Goal: Task Accomplishment & Management: Use online tool/utility

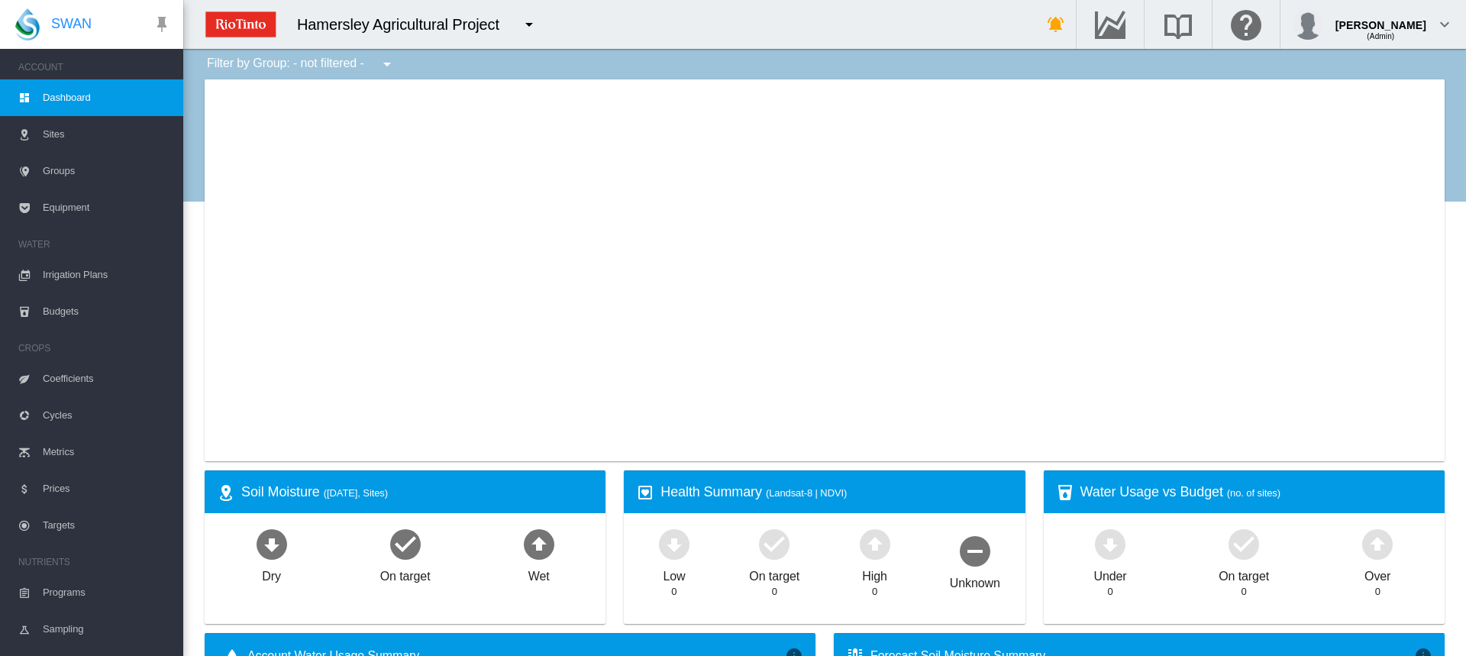
type input "**********"
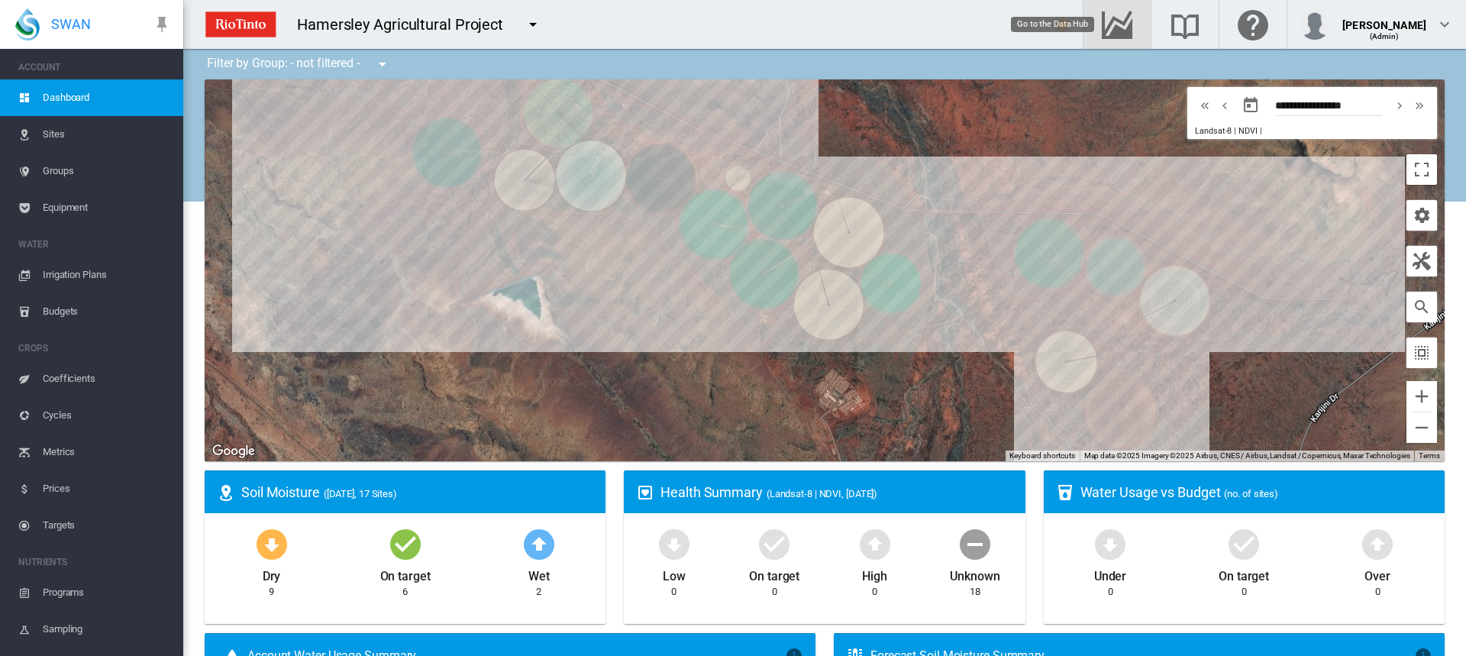
click at [1135, 27] on md-icon "Go to the Data Hub" at bounding box center [1117, 24] width 37 height 18
click at [53, 267] on span "Irrigation Plans" at bounding box center [107, 275] width 128 height 37
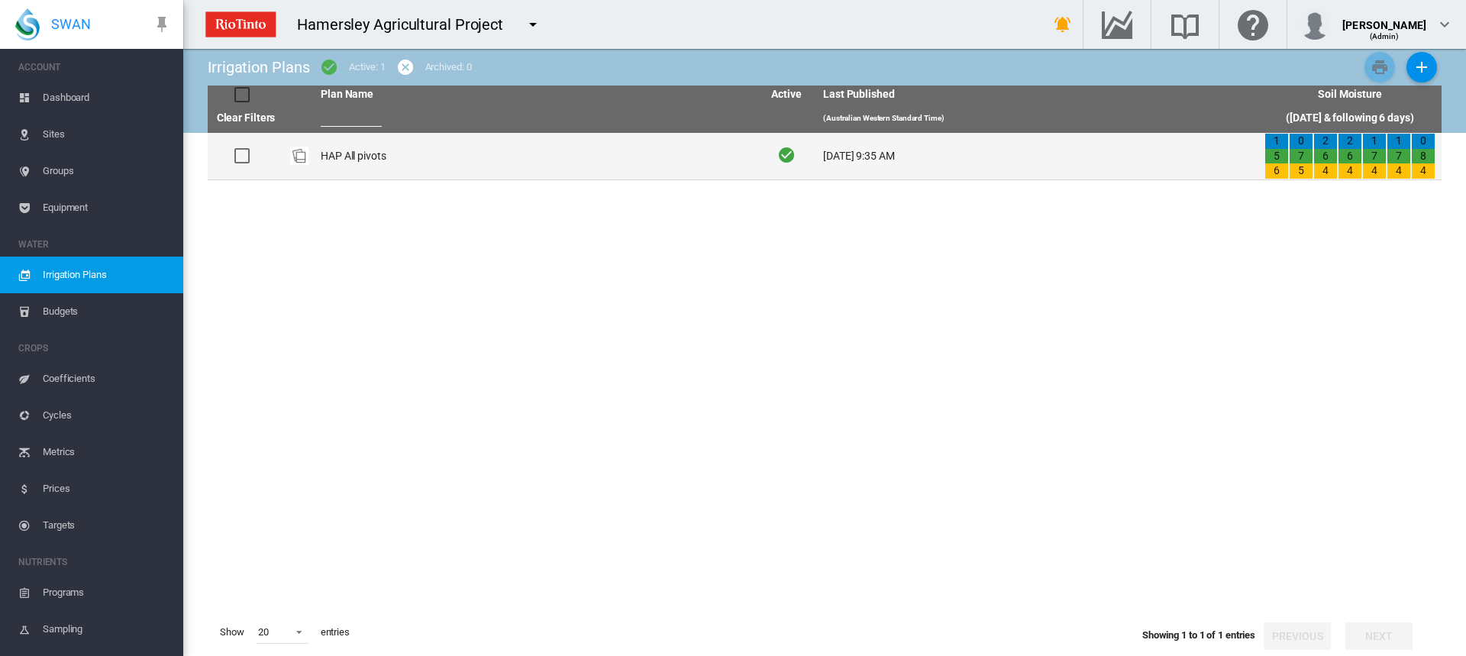
click at [364, 160] on td "HAP All pivots" at bounding box center [535, 156] width 441 height 47
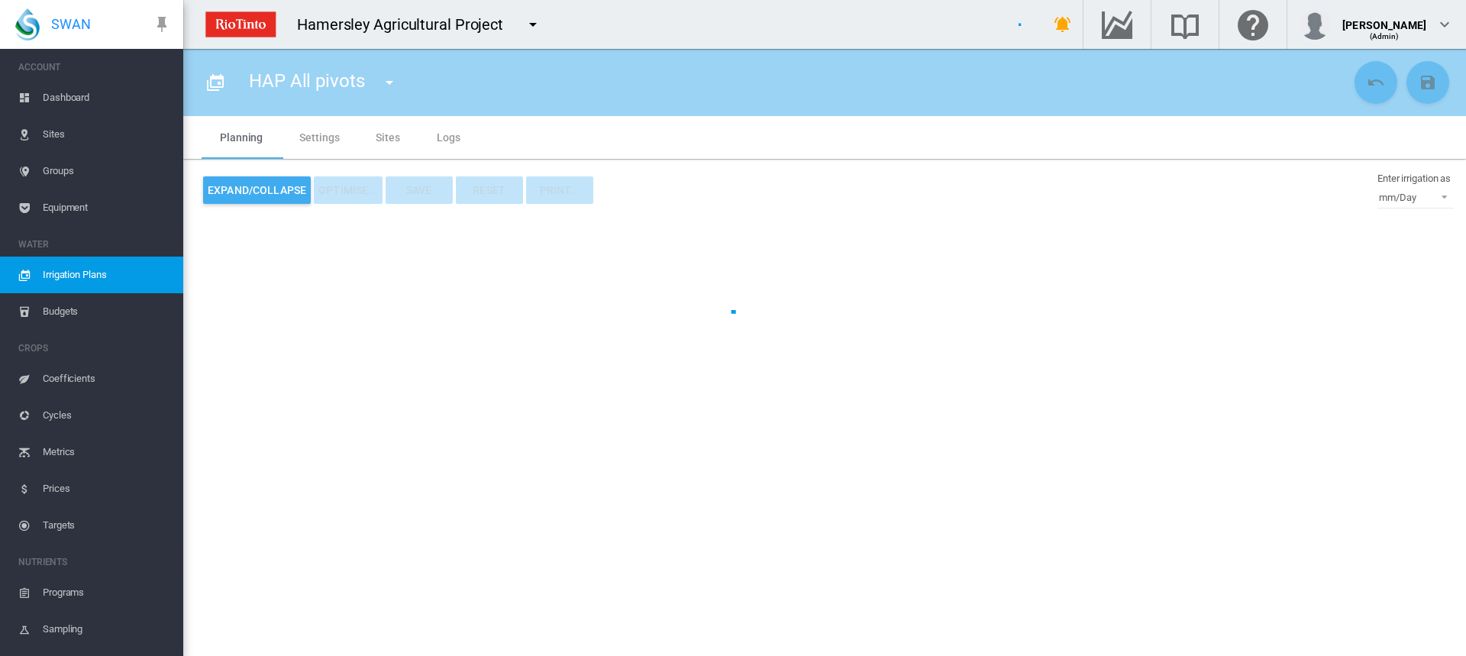
type input "**********"
type input "*"
type input "*****"
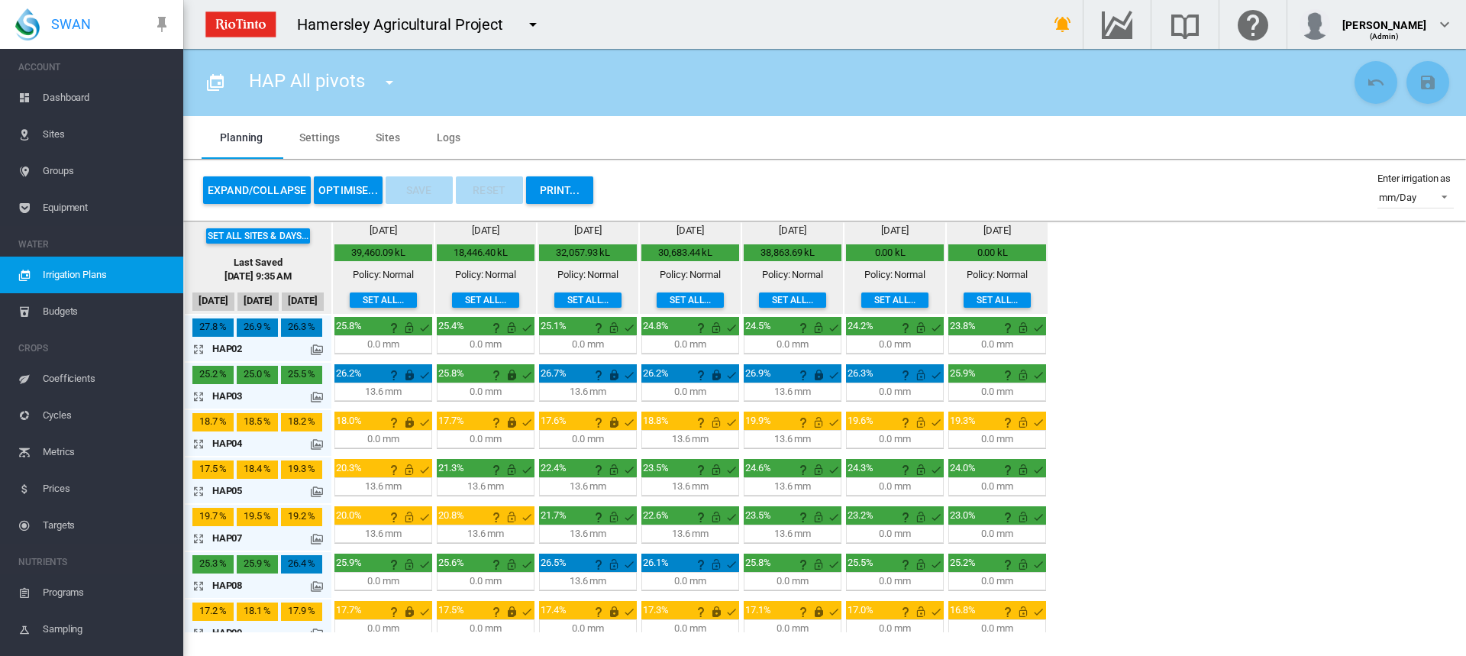
drag, startPoint x: 198, startPoint y: 396, endPoint x: 207, endPoint y: 396, distance: 9.2
click at [198, 396] on md-icon "icon-arrow-expand" at bounding box center [201, 396] width 18 height 18
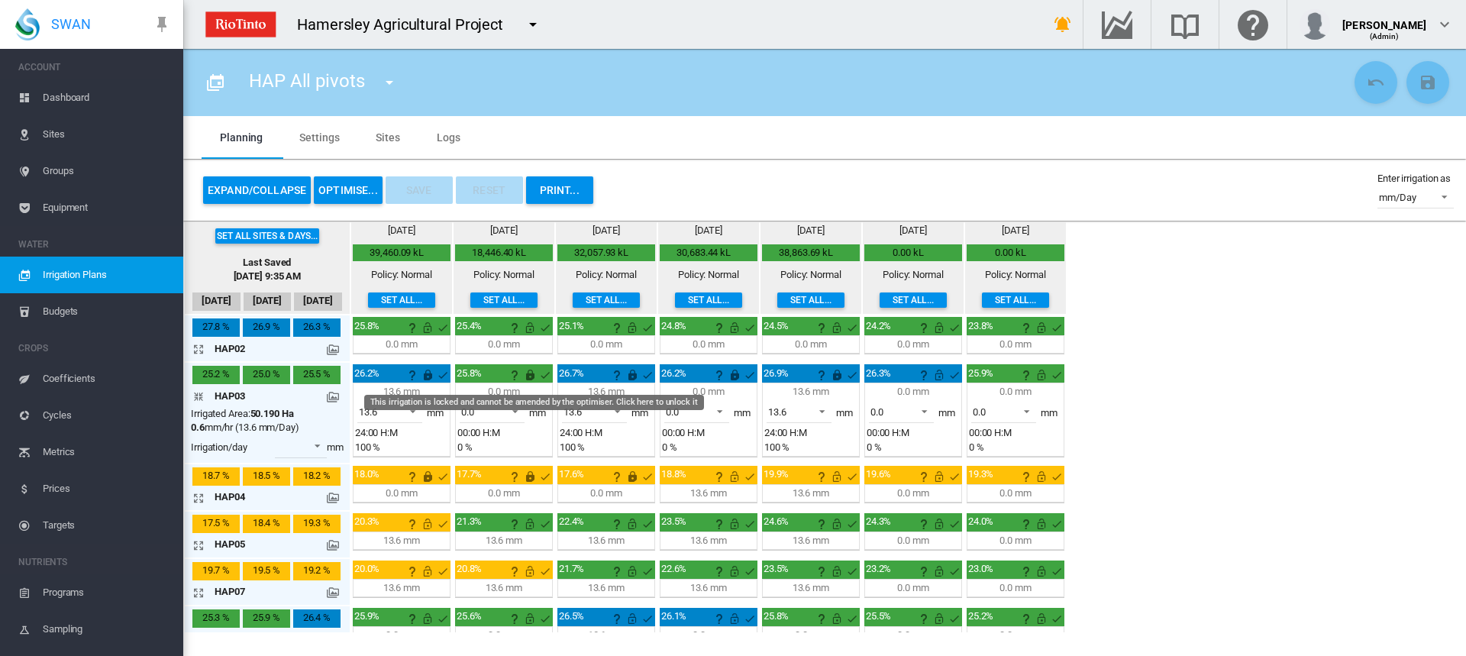
click at [534, 373] on md-icon "This irrigation is locked and cannot be amended by the optimiser. Click here to…" at bounding box center [530, 375] width 18 height 18
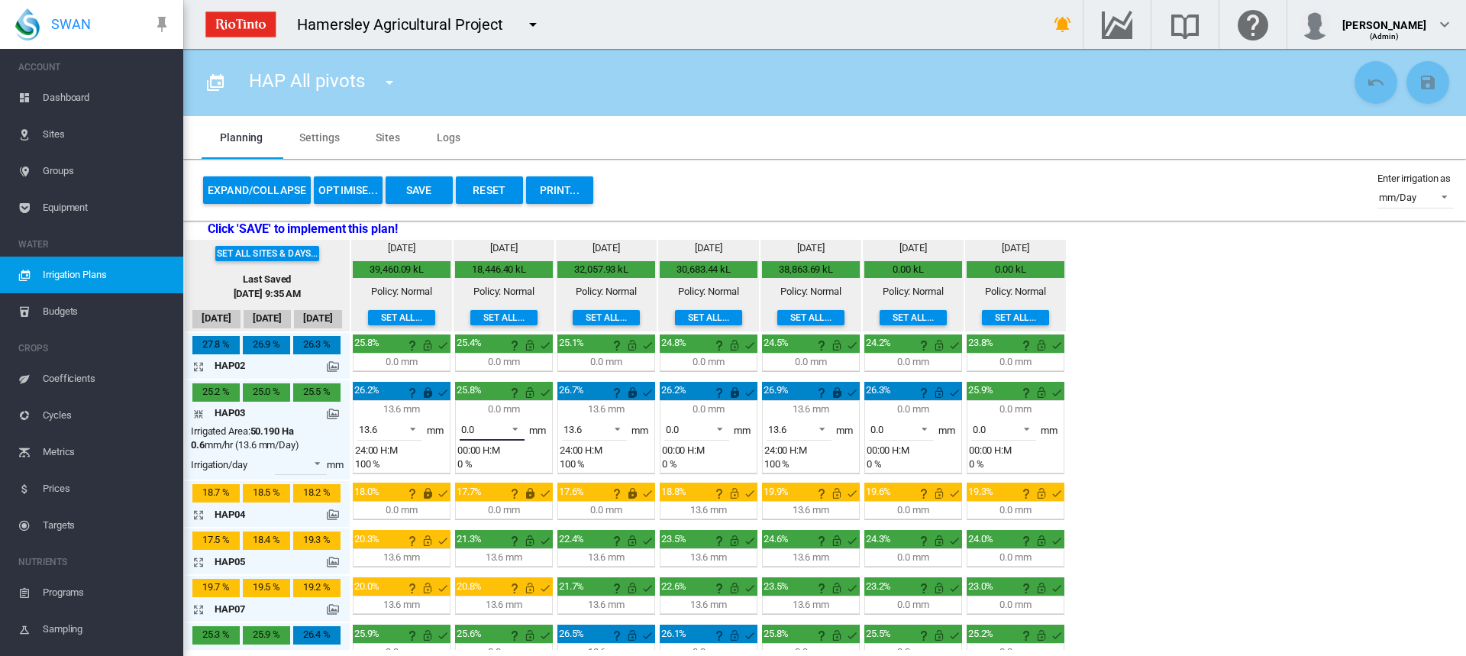
click at [514, 428] on span at bounding box center [511, 428] width 18 height 14
click at [488, 463] on md-option "13.6" at bounding box center [501, 465] width 104 height 37
click at [622, 430] on span at bounding box center [613, 428] width 18 height 14
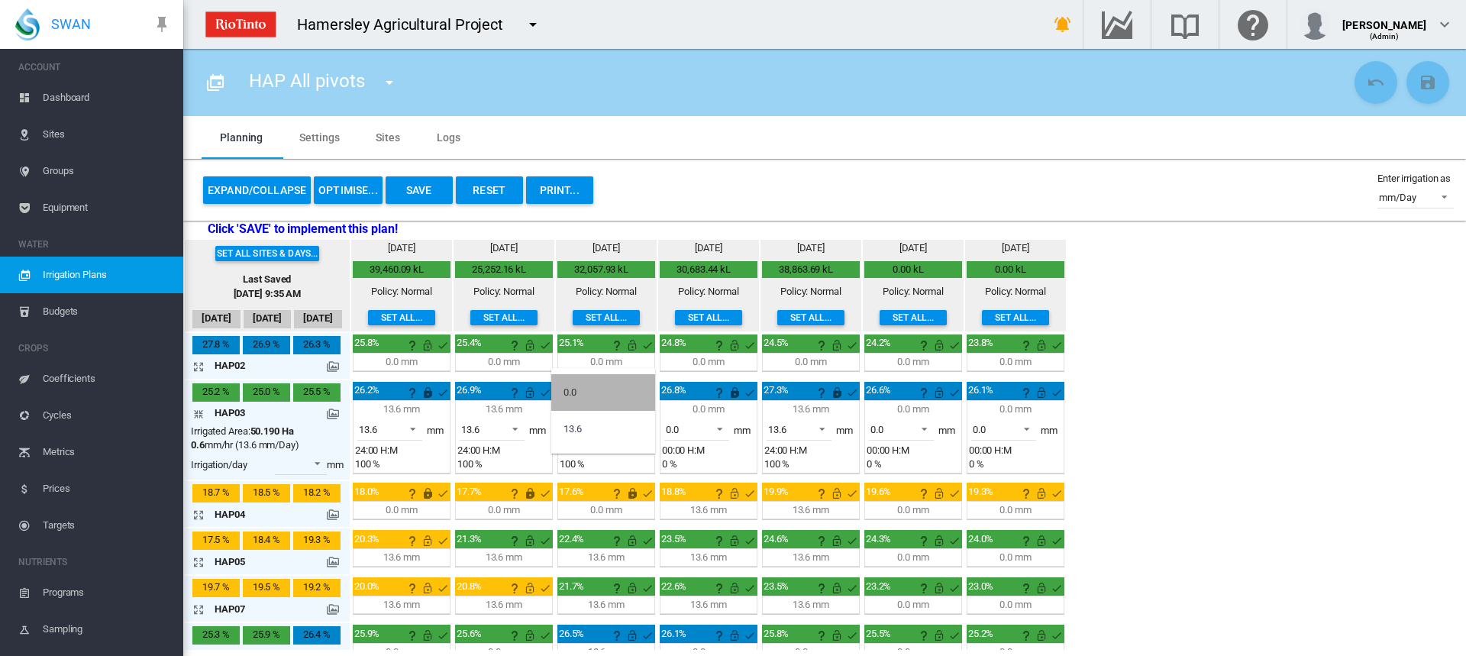
click at [586, 397] on md-option "0.0" at bounding box center [603, 392] width 104 height 37
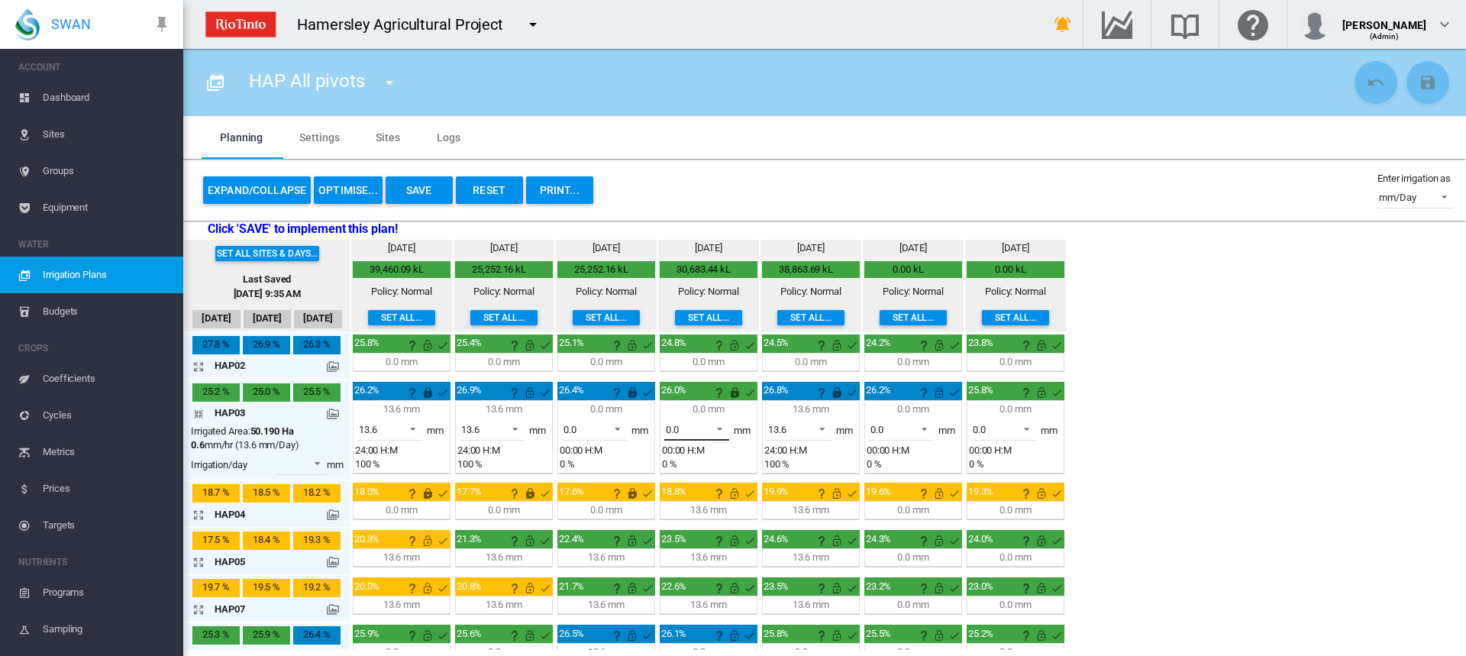
click at [719, 430] on span at bounding box center [715, 428] width 18 height 14
click at [697, 457] on md-option "13.6" at bounding box center [706, 465] width 104 height 37
click at [825, 429] on span at bounding box center [818, 428] width 18 height 14
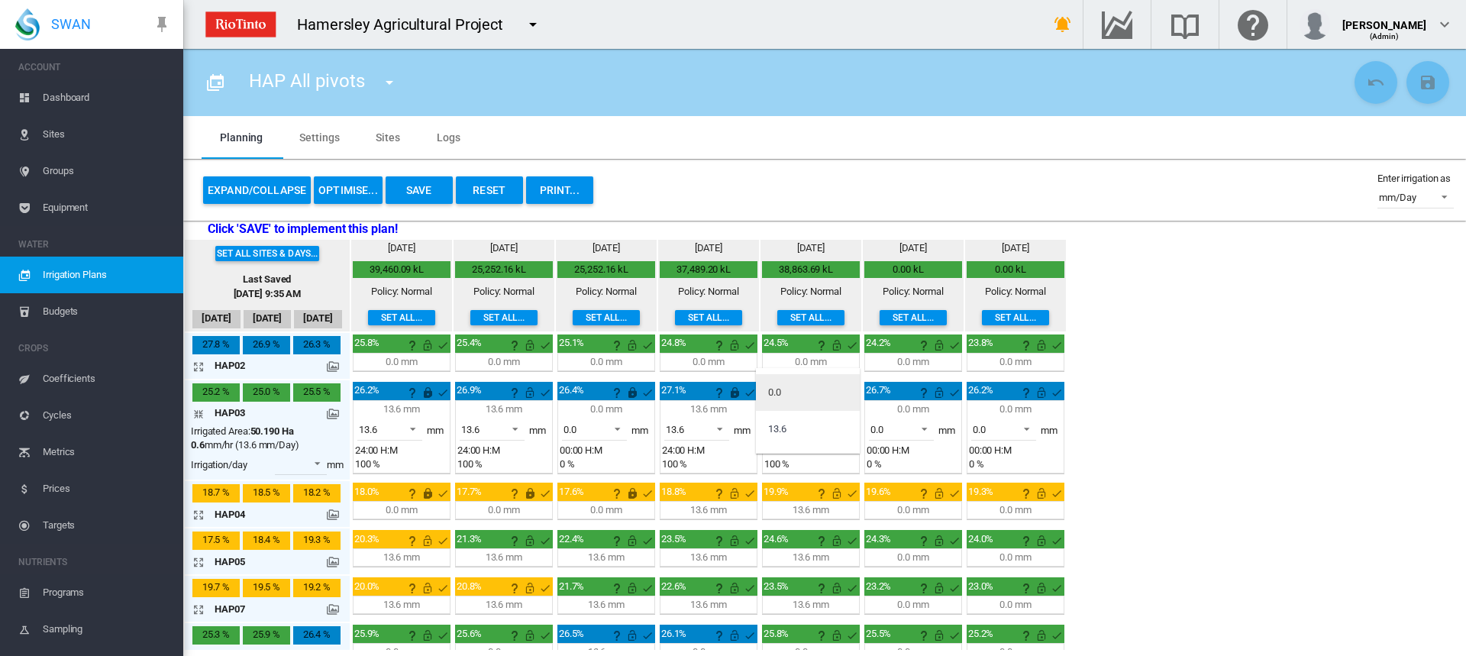
click at [799, 398] on md-option "0.0" at bounding box center [808, 392] width 104 height 37
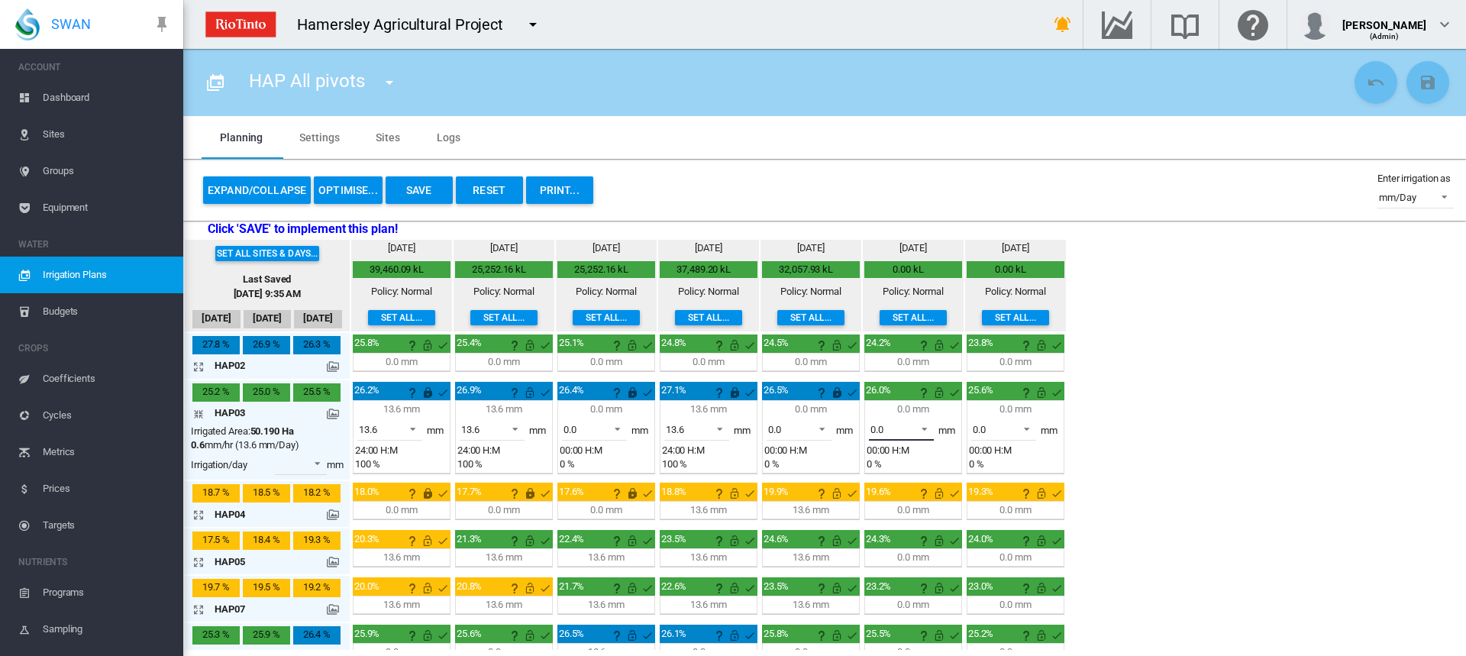
click at [924, 426] on span at bounding box center [920, 428] width 18 height 14
click at [916, 461] on md-option "13.6" at bounding box center [910, 465] width 104 height 37
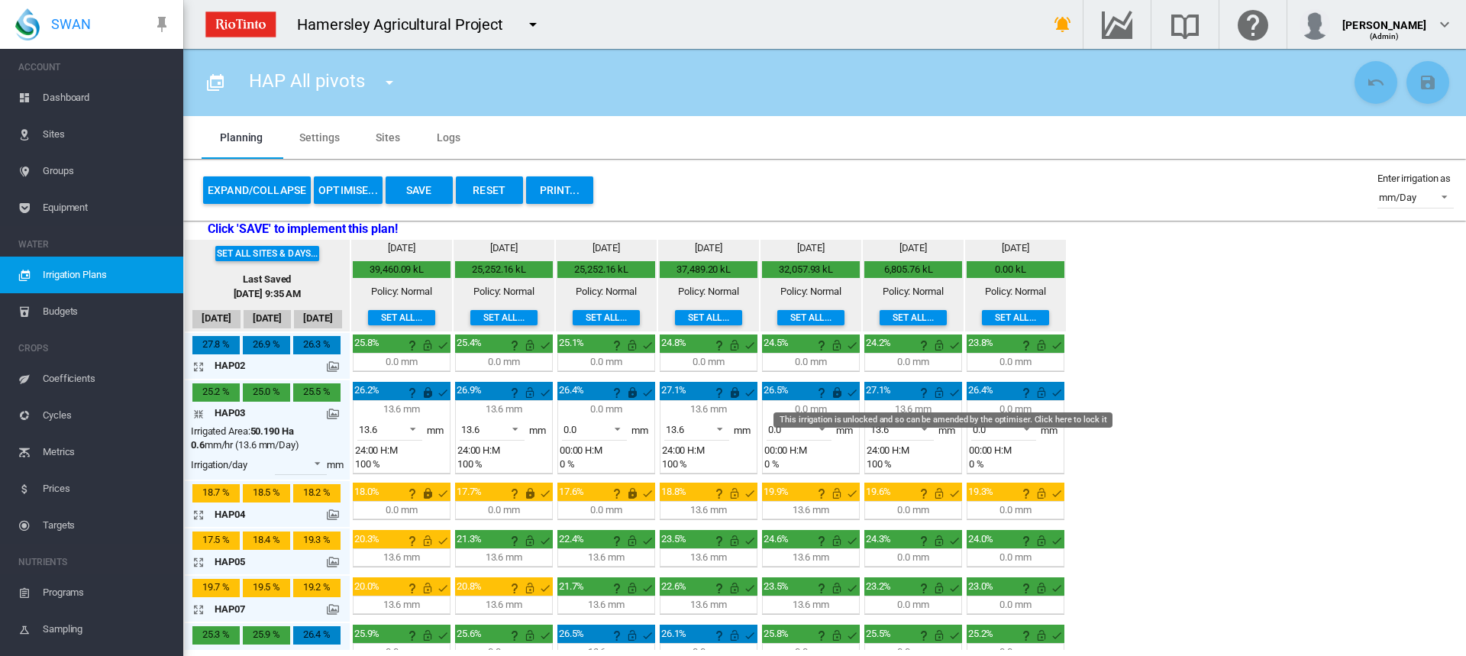
click at [940, 396] on md-icon "This irrigation is unlocked and so can be amended by the optimiser. Click here …" at bounding box center [939, 392] width 18 height 18
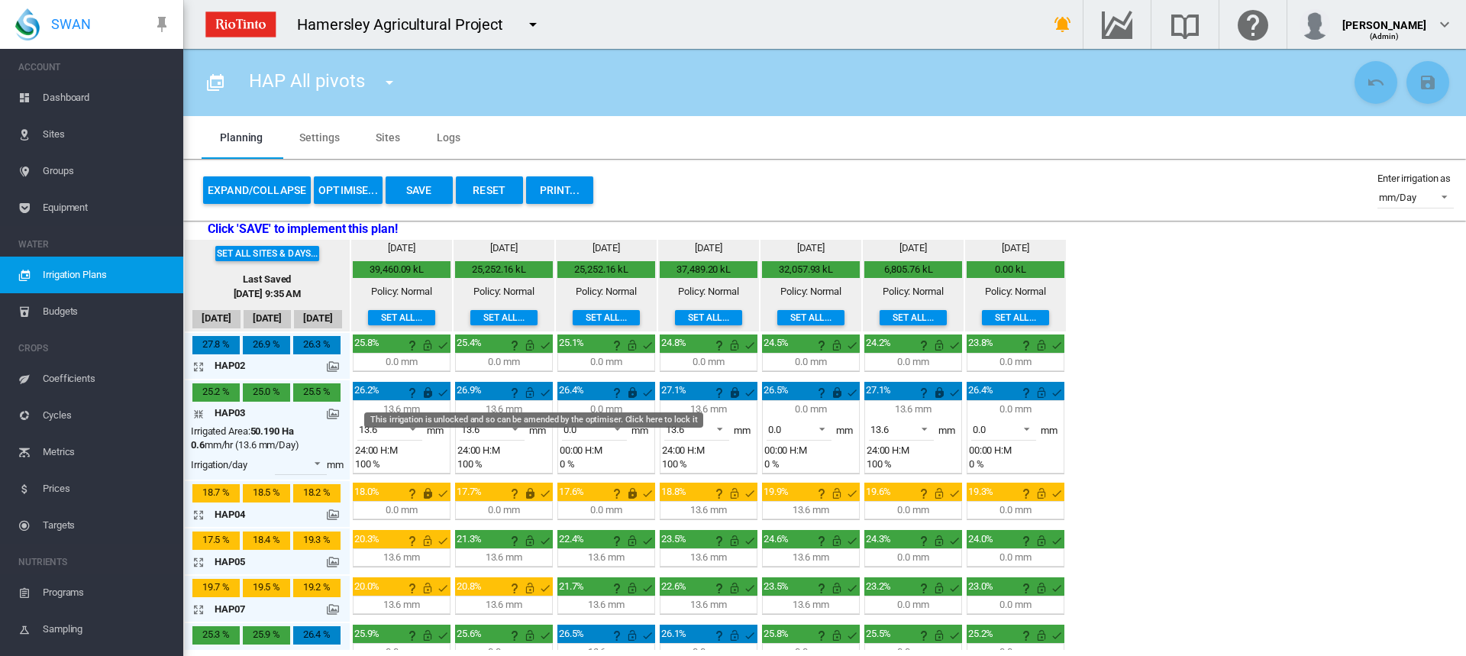
click at [528, 389] on md-icon "This irrigation is unlocked and so can be amended by the optimiser. Click here …" at bounding box center [530, 392] width 18 height 18
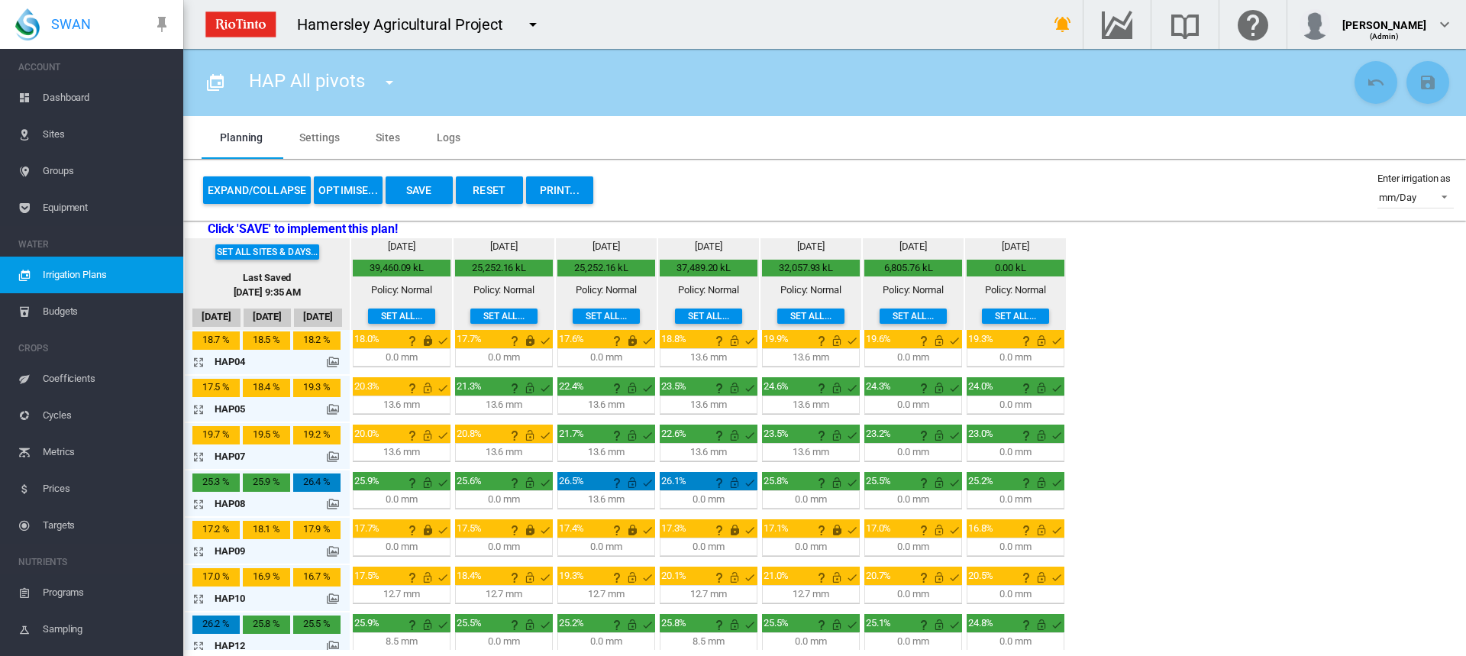
scroll to position [76, 0]
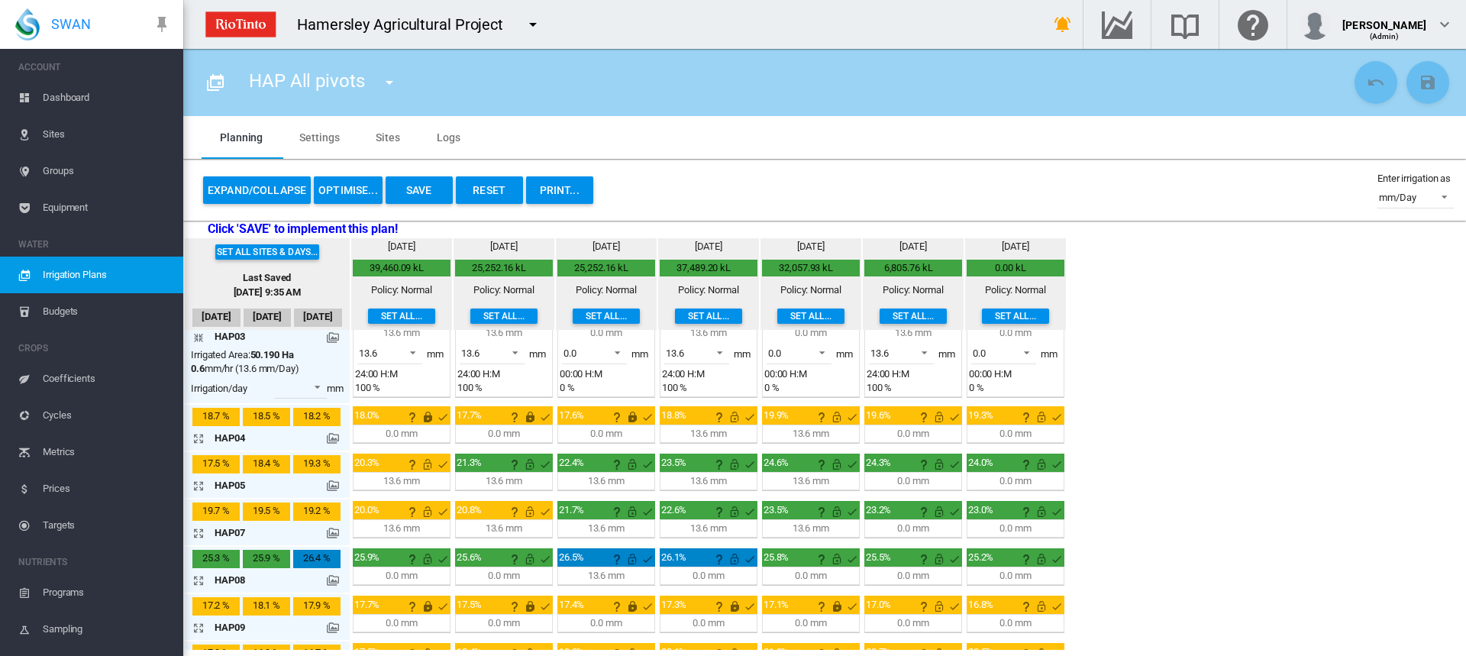
click at [200, 440] on md-icon "icon-arrow-expand" at bounding box center [201, 438] width 18 height 18
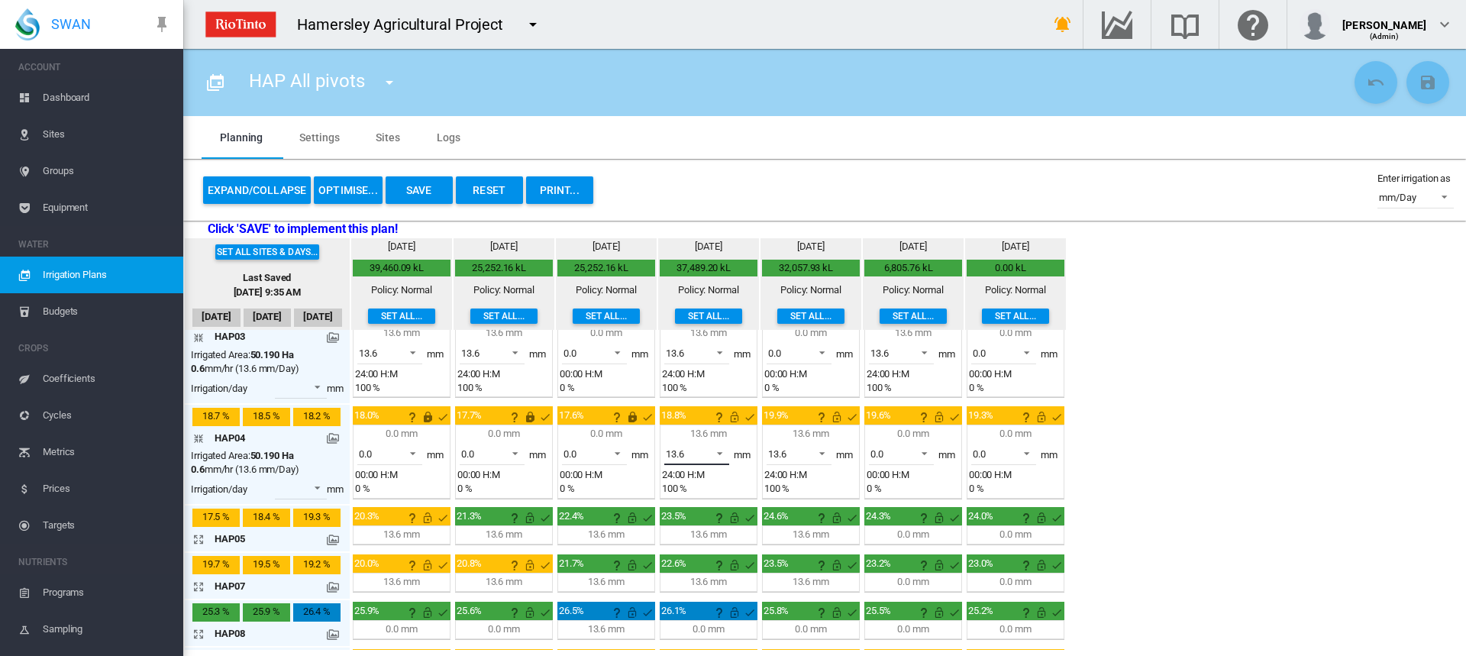
click at [724, 451] on span at bounding box center [715, 452] width 18 height 14
click at [720, 423] on md-option "0.0" at bounding box center [706, 417] width 104 height 37
click at [825, 454] on span at bounding box center [818, 452] width 18 height 14
click at [822, 423] on md-option "0.0" at bounding box center [808, 417] width 104 height 37
drag, startPoint x: 738, startPoint y: 416, endPoint x: 751, endPoint y: 421, distance: 14.5
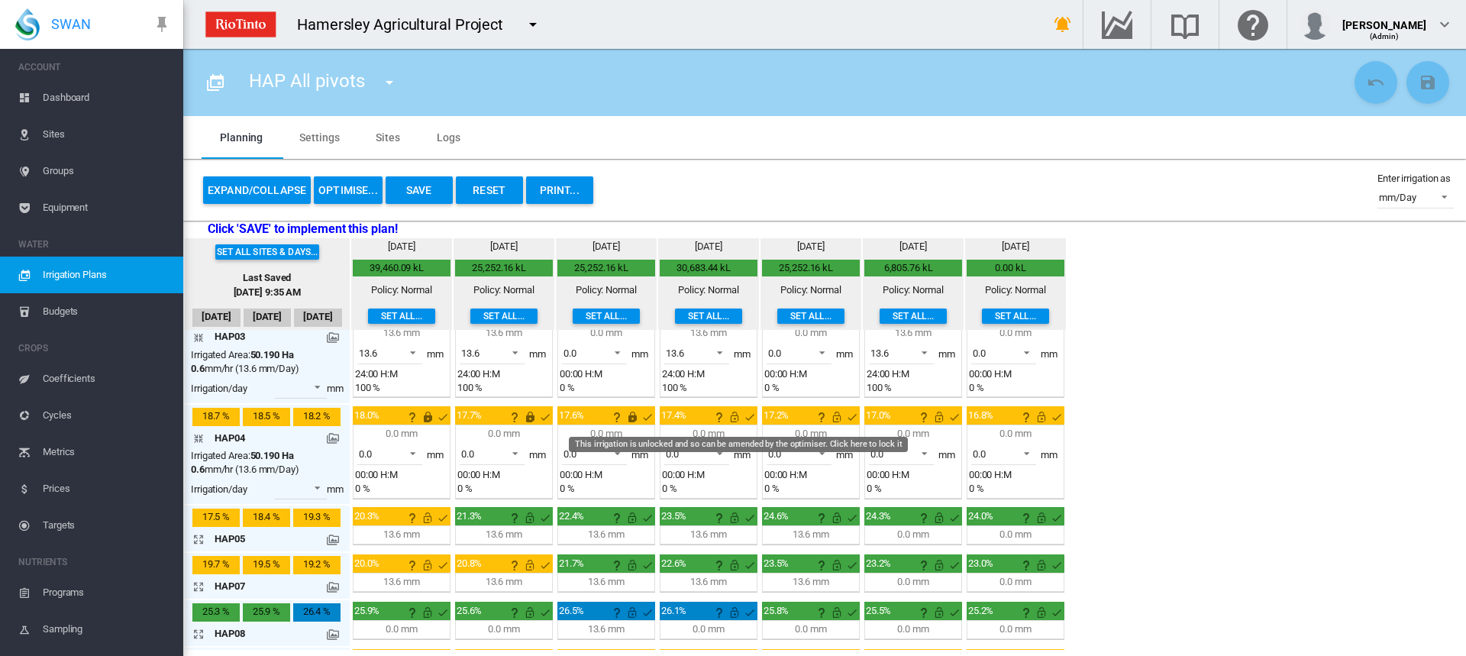
click at [738, 416] on md-icon "This irrigation is unlocked and so can be amended by the optimiser. Click here …" at bounding box center [734, 417] width 18 height 18
click at [834, 418] on md-icon "This irrigation is unlocked and so can be amended by the optimiser. Click here …" at bounding box center [837, 417] width 18 height 18
click at [197, 439] on md-icon "icon-arrow-collapse" at bounding box center [201, 438] width 18 height 18
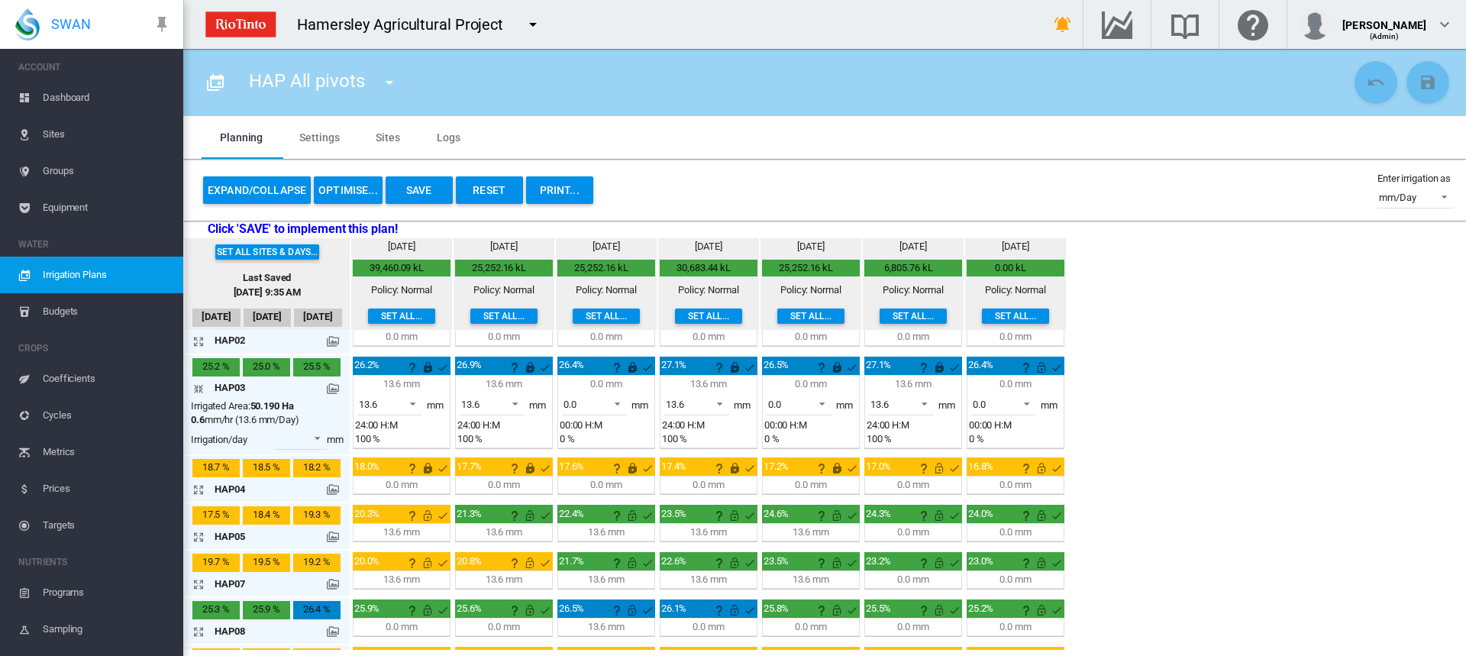
scroll to position [0, 0]
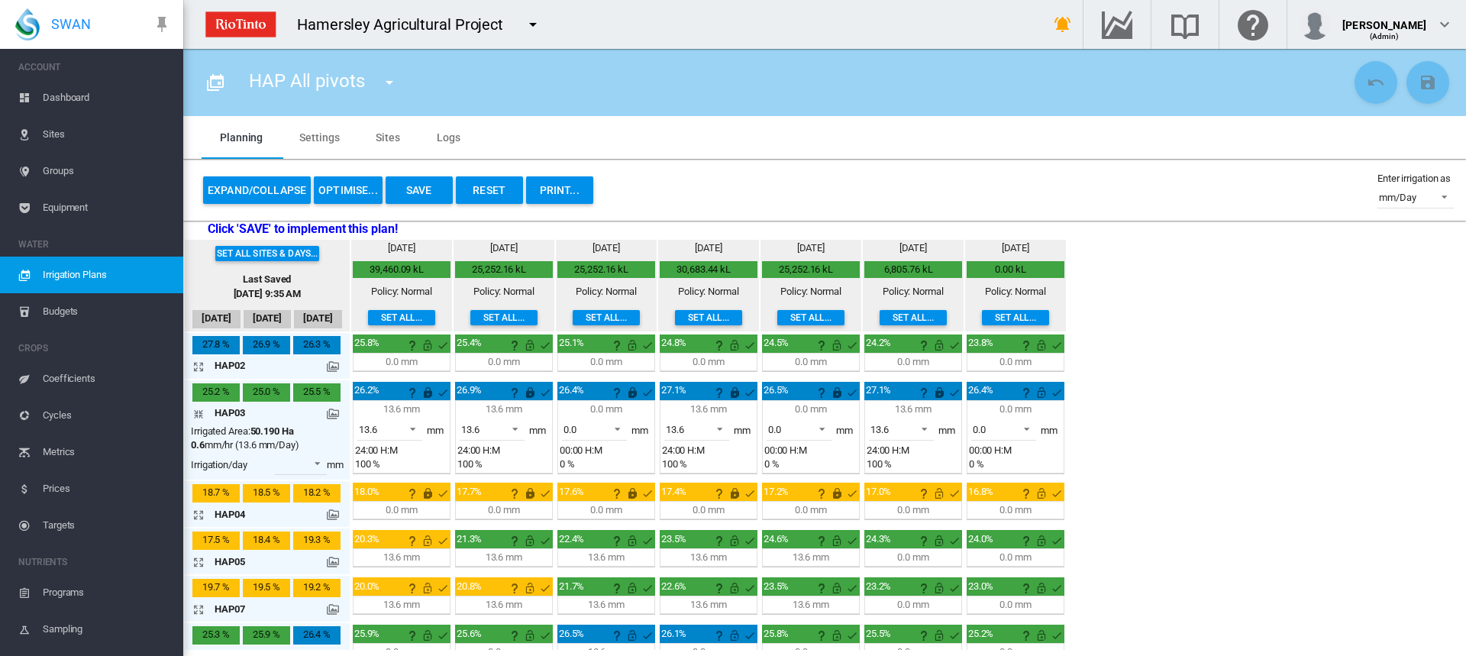
click at [199, 412] on md-icon "icon-arrow-collapse" at bounding box center [201, 414] width 18 height 18
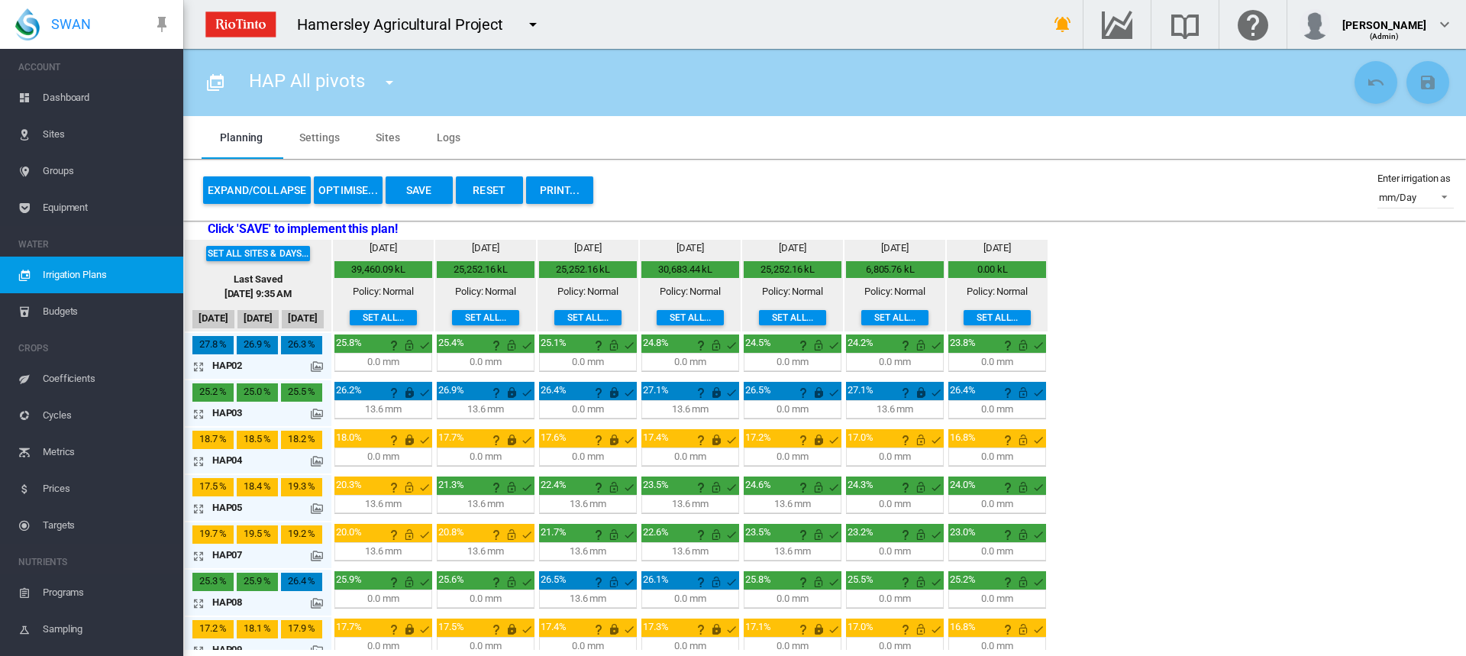
click at [338, 192] on button "OPTIMISE..." at bounding box center [348, 189] width 69 height 27
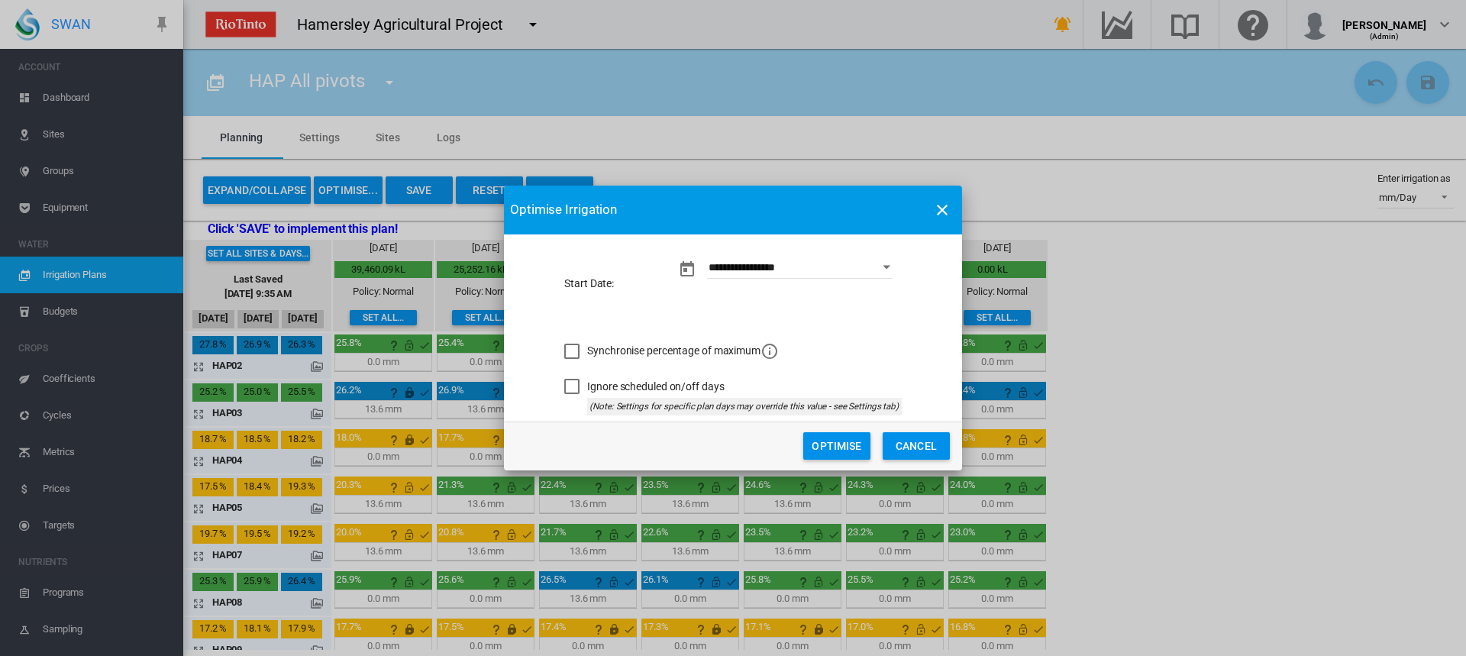
click at [836, 443] on button "Optimise" at bounding box center [836, 445] width 67 height 27
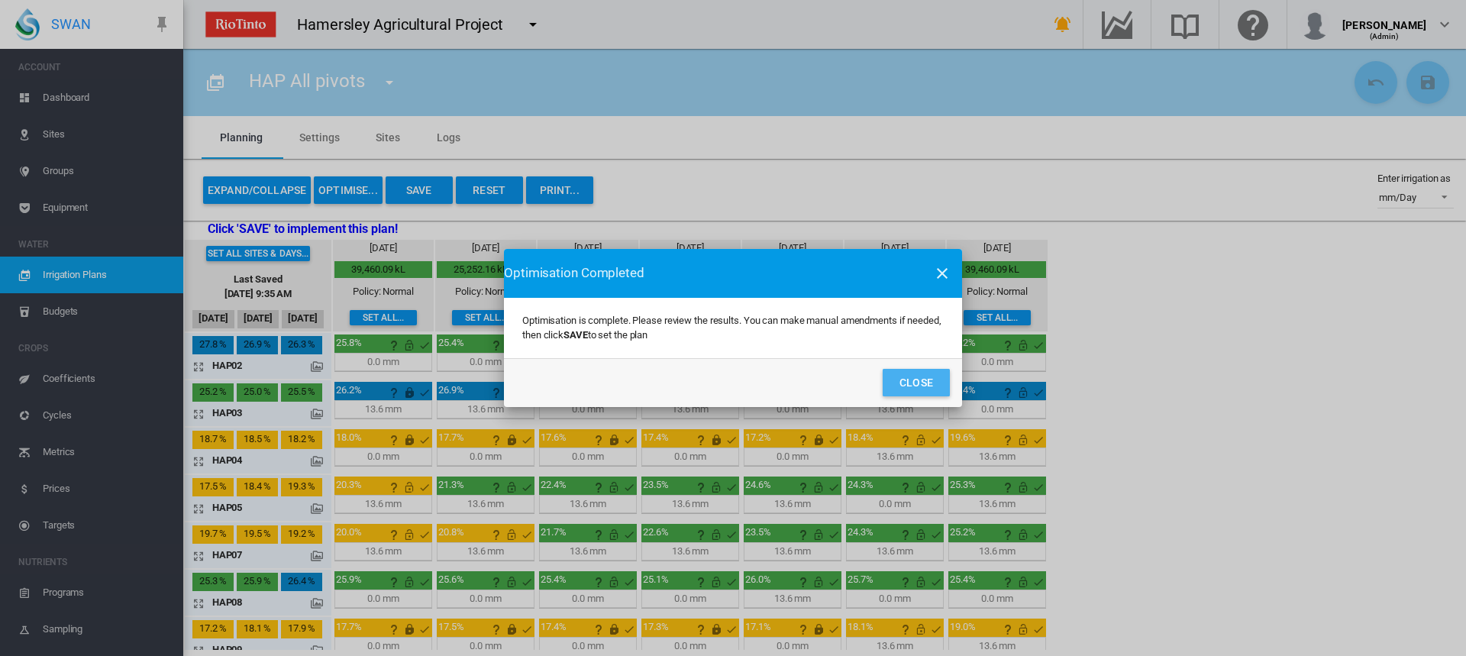
click at [920, 379] on button "Close" at bounding box center [916, 382] width 67 height 27
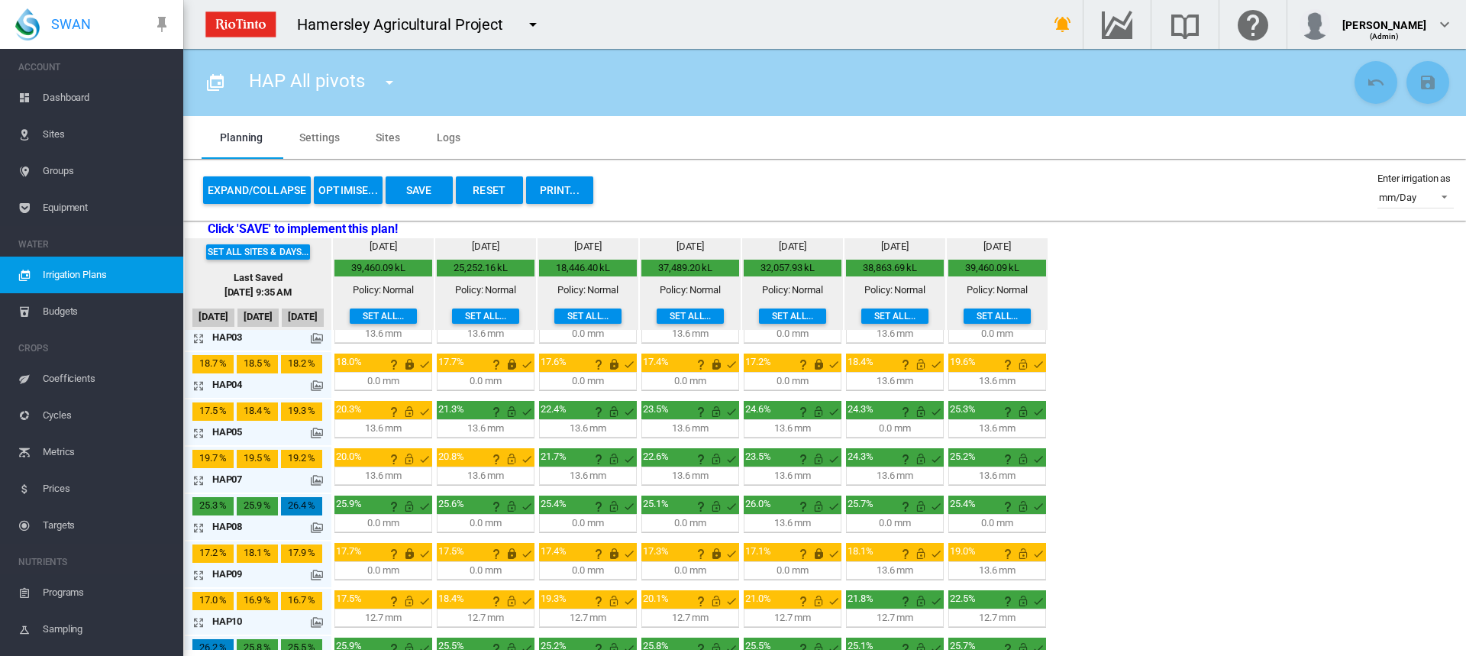
scroll to position [22, 0]
